Goal: Task Accomplishment & Management: Complete application form

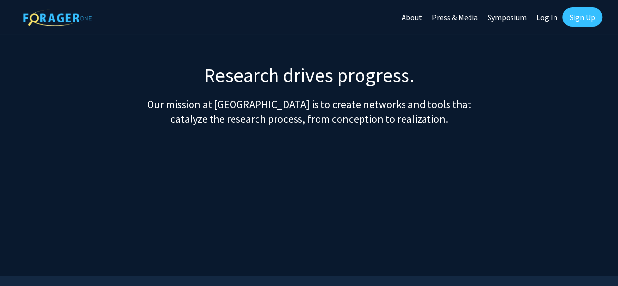
click at [60, 14] on img at bounding box center [57, 17] width 68 height 17
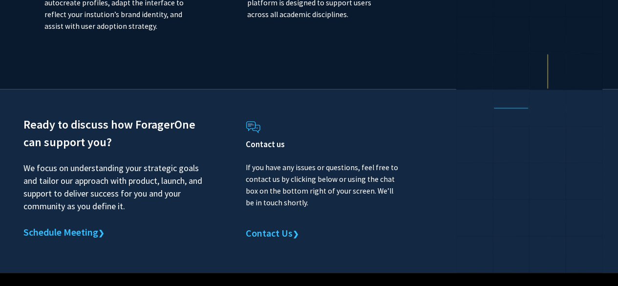
scroll to position [2373, 0]
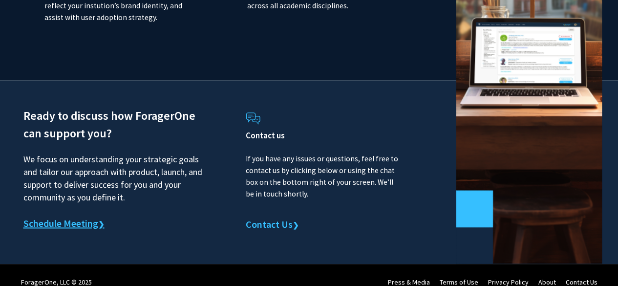
click at [46, 217] on link "Schedule Meeting ❯" at bounding box center [63, 224] width 81 height 15
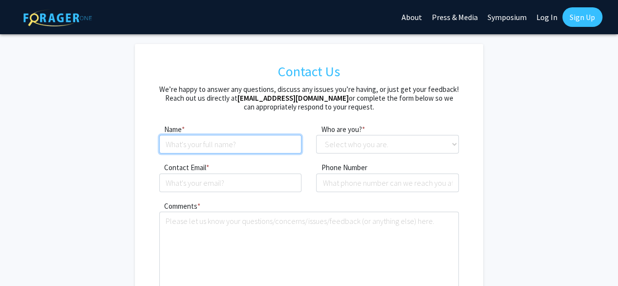
click at [172, 143] on input at bounding box center [230, 144] width 143 height 19
type input "Emmanuella Sainthilaire"
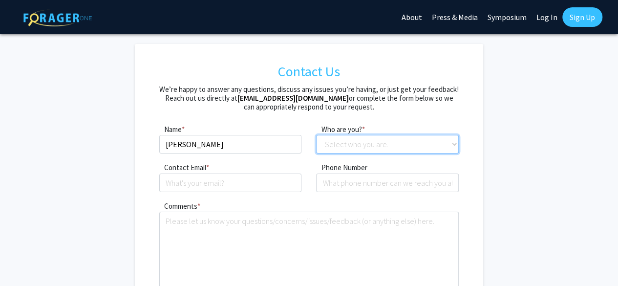
click at [459, 140] on select "Select who you are. Student Faculty Administrator Other" at bounding box center [387, 144] width 143 height 19
select select "administrator"
click at [316, 135] on select "Select who you are. Student Faculty Administrator Other" at bounding box center [387, 144] width 143 height 19
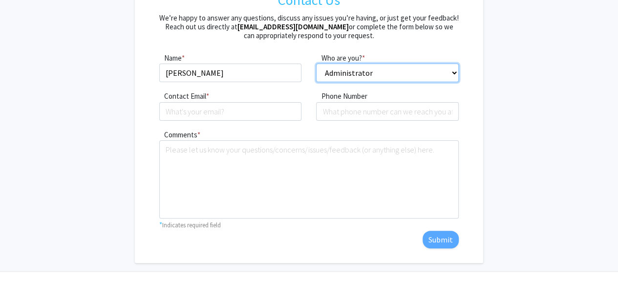
scroll to position [90, 0]
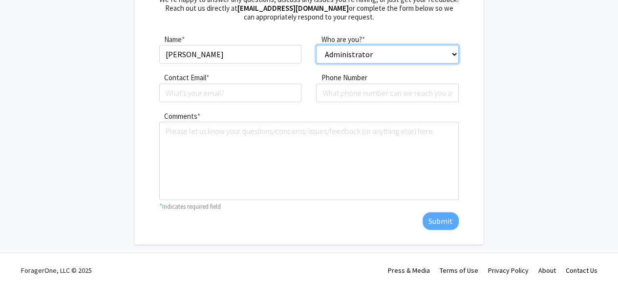
click at [457, 56] on select "Select who you are. Student Faculty Administrator Other" at bounding box center [387, 54] width 143 height 19
click at [316, 45] on select "Select who you are. Student Faculty Administrator Other" at bounding box center [387, 54] width 143 height 19
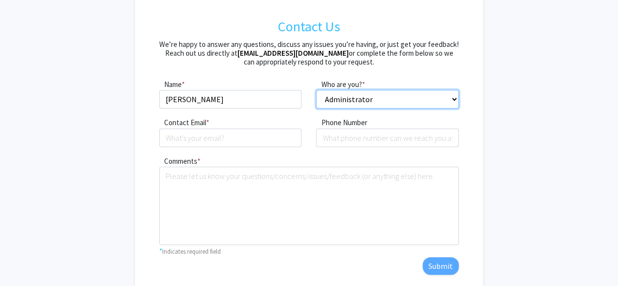
scroll to position [0, 0]
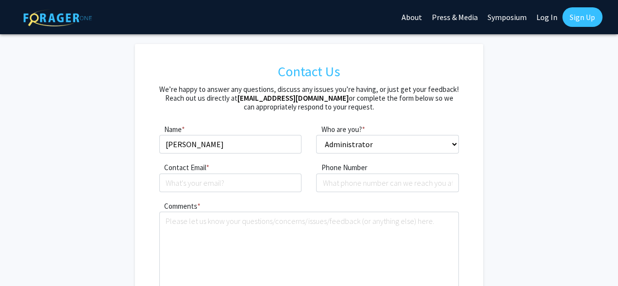
click at [421, 18] on link "About" at bounding box center [412, 17] width 30 height 34
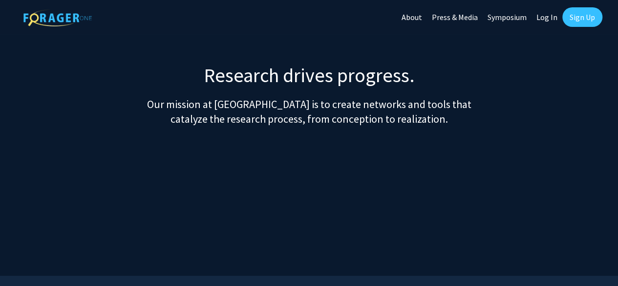
click at [458, 18] on link "Press & Media" at bounding box center [455, 17] width 56 height 34
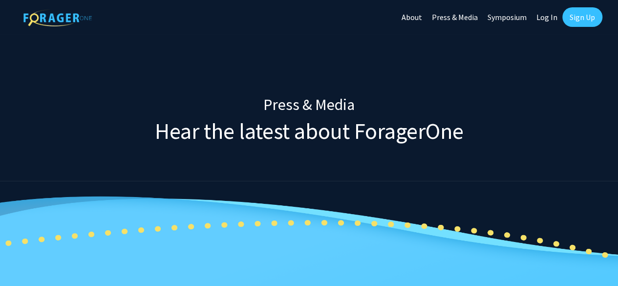
click at [419, 16] on link "About" at bounding box center [412, 17] width 30 height 34
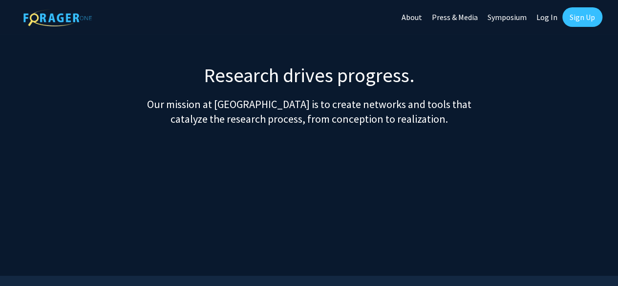
click at [513, 21] on link "Symposium" at bounding box center [507, 17] width 49 height 34
click at [68, 20] on img at bounding box center [57, 17] width 68 height 17
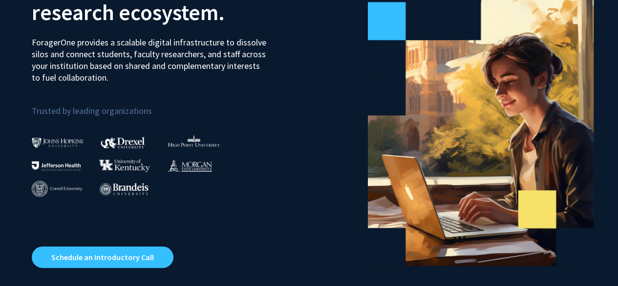
scroll to position [147, 0]
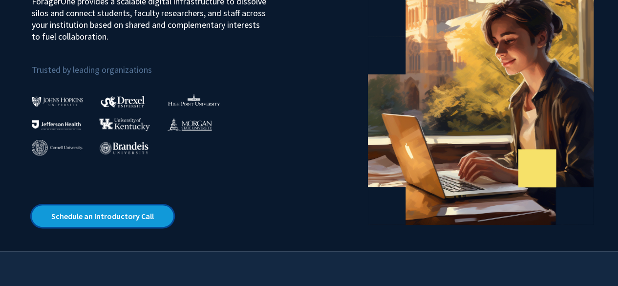
click at [67, 215] on link "Schedule an Introductory Call" at bounding box center [103, 216] width 142 height 22
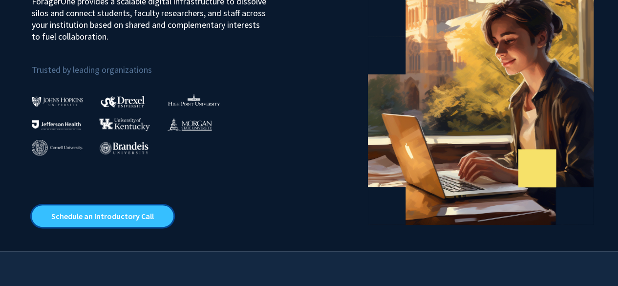
scroll to position [0, 0]
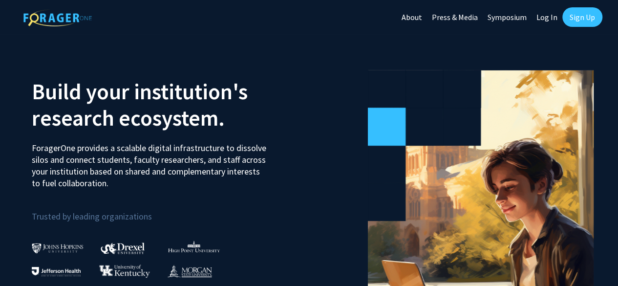
click at [418, 14] on link "About" at bounding box center [412, 17] width 30 height 34
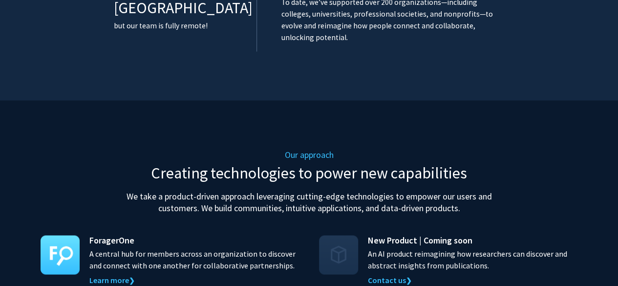
scroll to position [880, 0]
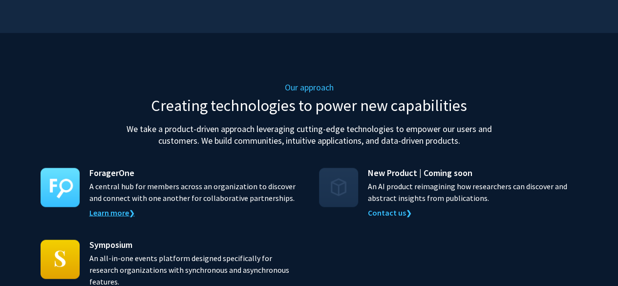
click at [103, 207] on link "Learn more ❯" at bounding box center [111, 212] width 45 height 10
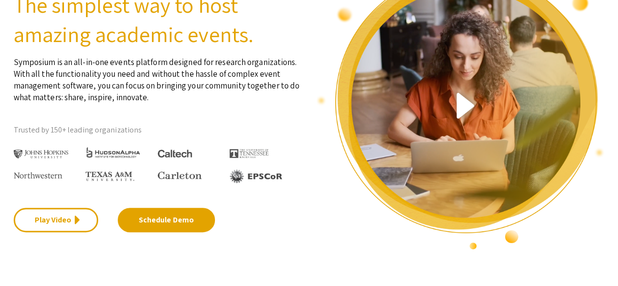
scroll to position [196, 0]
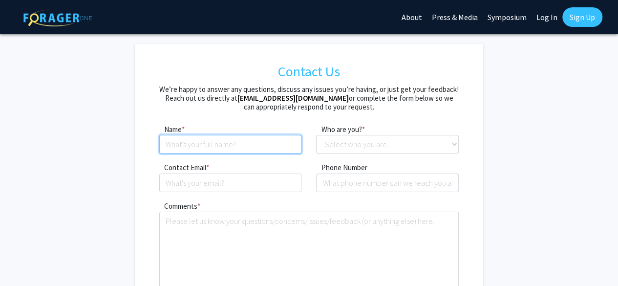
click at [174, 144] on input at bounding box center [230, 144] width 143 height 19
type input "[PERSON_NAME]"
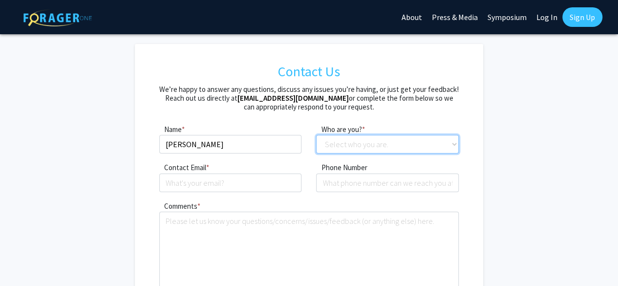
click at [401, 142] on select "Select who you are. Student Faculty Administrator Other" at bounding box center [387, 144] width 143 height 19
select select "administrator"
click at [316, 135] on select "Select who you are. Student Faculty Administrator Other" at bounding box center [387, 144] width 143 height 19
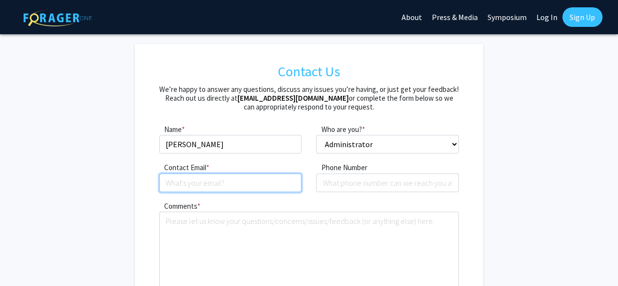
click at [170, 179] on input "Contact Email" at bounding box center [230, 183] width 143 height 19
type input "exs1241@miami.edu"
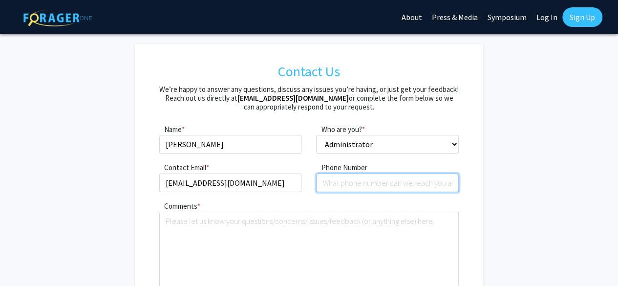
click at [328, 182] on input "tel" at bounding box center [387, 183] width 143 height 19
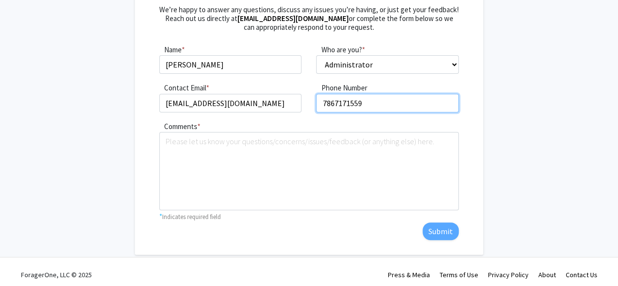
scroll to position [84, 0]
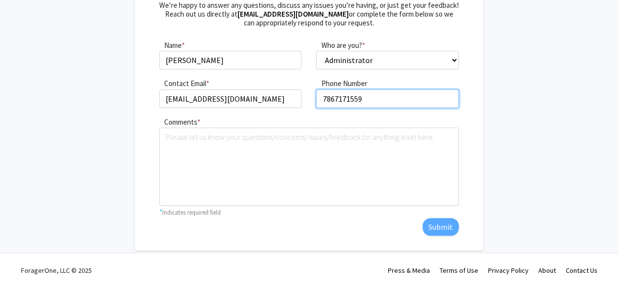
type input "7867171559"
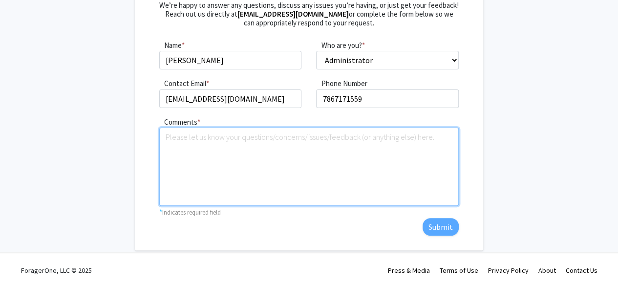
click at [173, 133] on textarea "Comments" at bounding box center [309, 167] width 300 height 78
paste textarea "I'm interested in scheduling an introductory call to learn more about ForagerOn…"
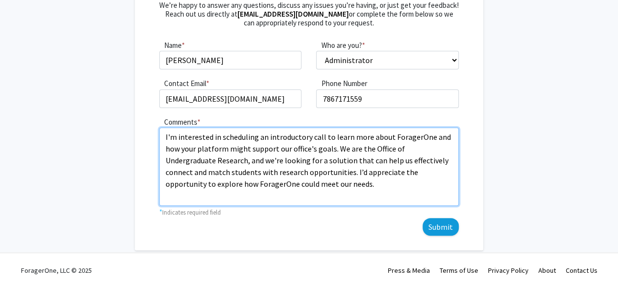
type textarea "I'm interested in scheduling an introductory call to learn more about ForagerOn…"
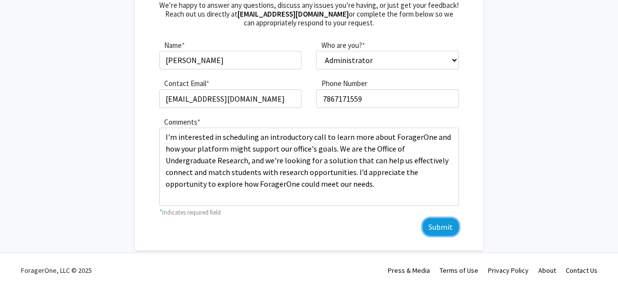
click at [435, 220] on button "Submit" at bounding box center [441, 227] width 36 height 18
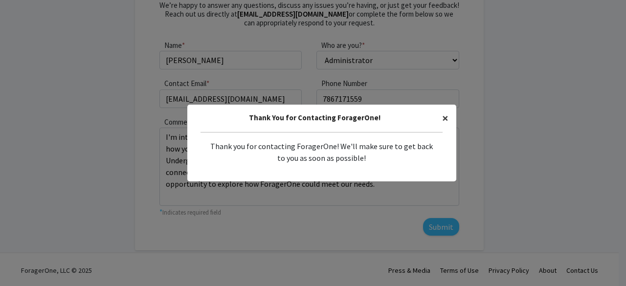
click at [442, 117] on span "×" at bounding box center [445, 117] width 6 height 15
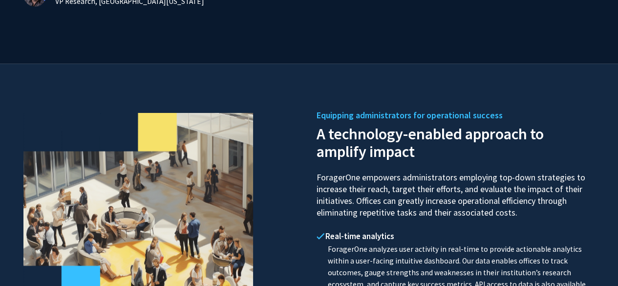
scroll to position [1249, 0]
